Goal: Task Accomplishment & Management: Manage account settings

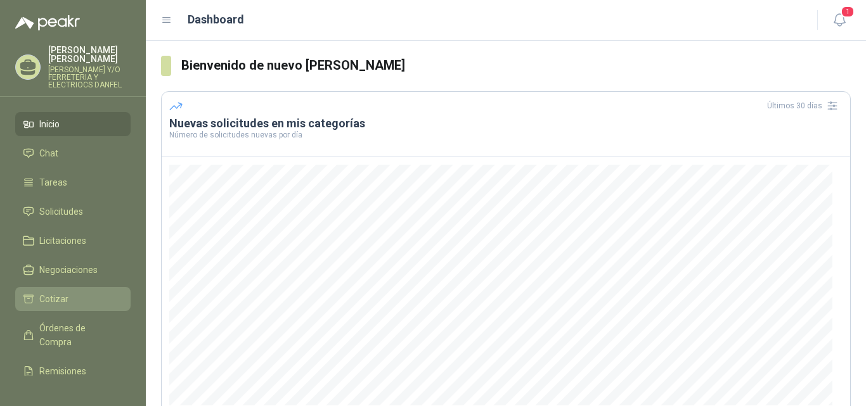
click at [91, 289] on link "Cotizar" at bounding box center [72, 299] width 115 height 24
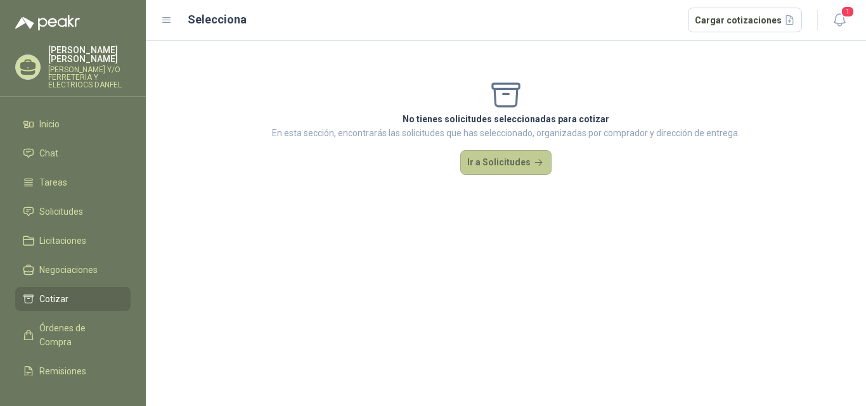
click at [507, 157] on button "Ir a Solicitudes" at bounding box center [505, 162] width 91 height 25
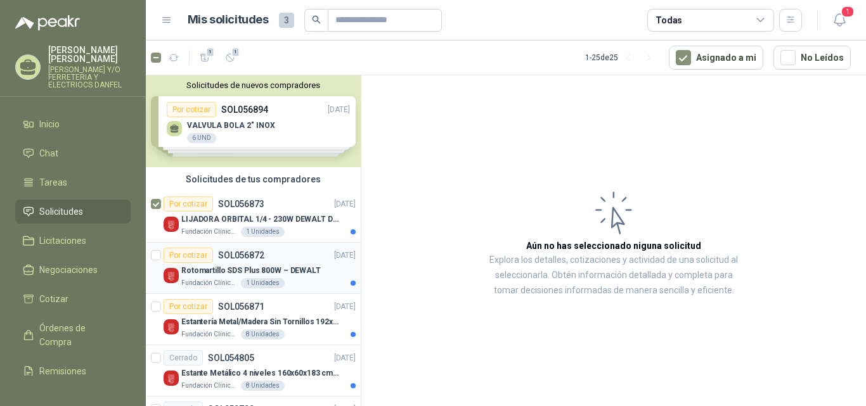
click at [164, 262] on div "Por cotizar" at bounding box center [188, 255] width 49 height 15
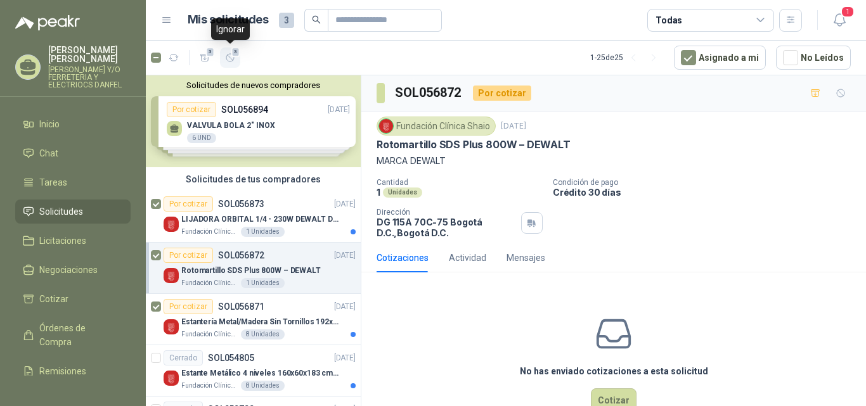
click at [228, 56] on icon "button" at bounding box center [230, 58] width 11 height 11
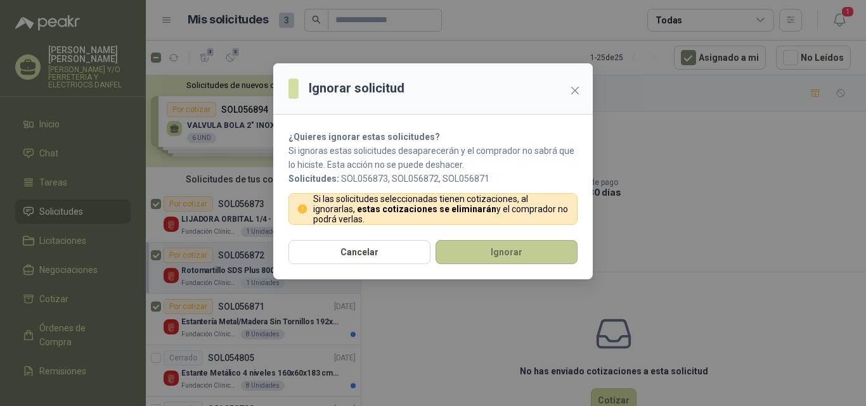
click at [516, 259] on button "Ignorar" at bounding box center [506, 252] width 142 height 24
